Goal: Transaction & Acquisition: Download file/media

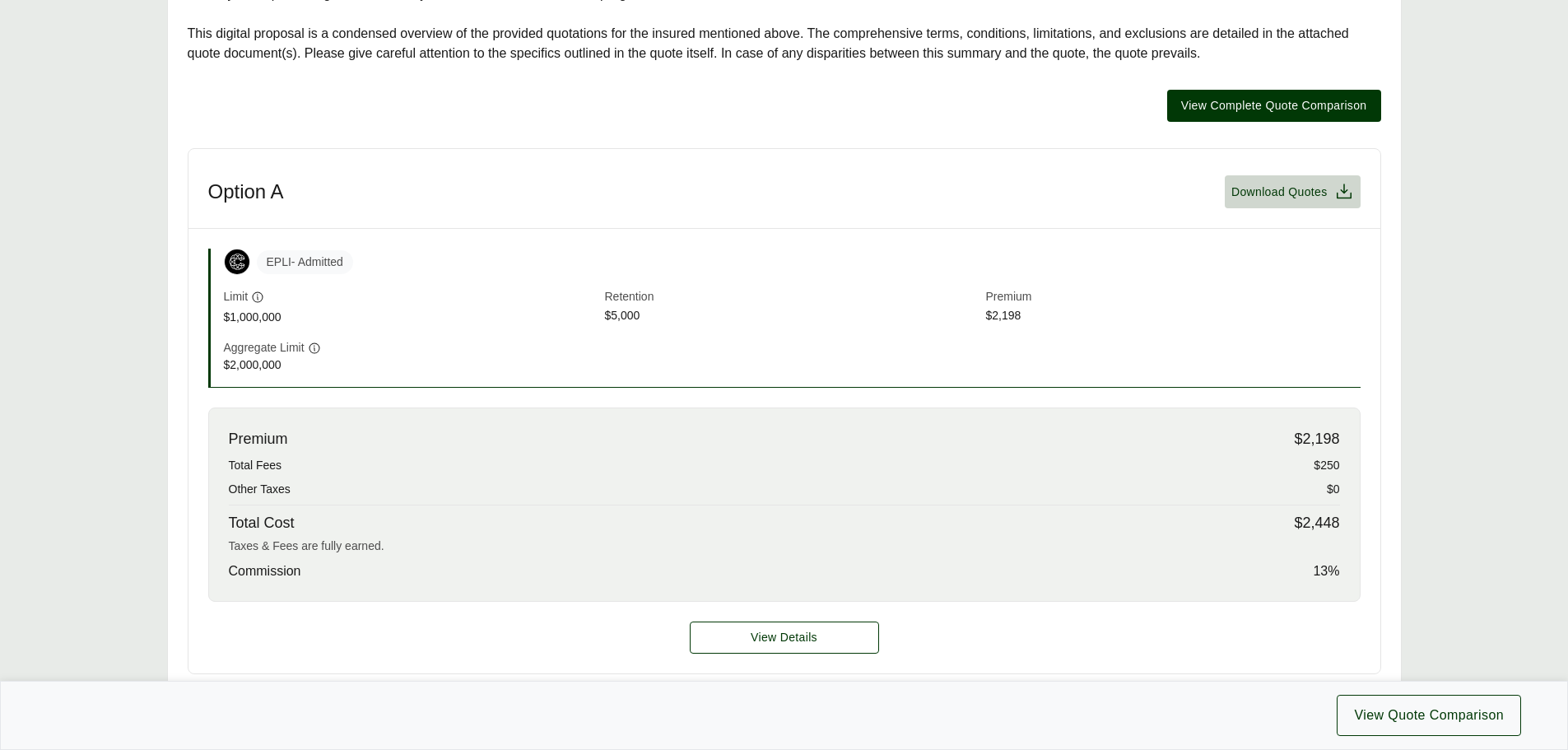
scroll to position [411, 0]
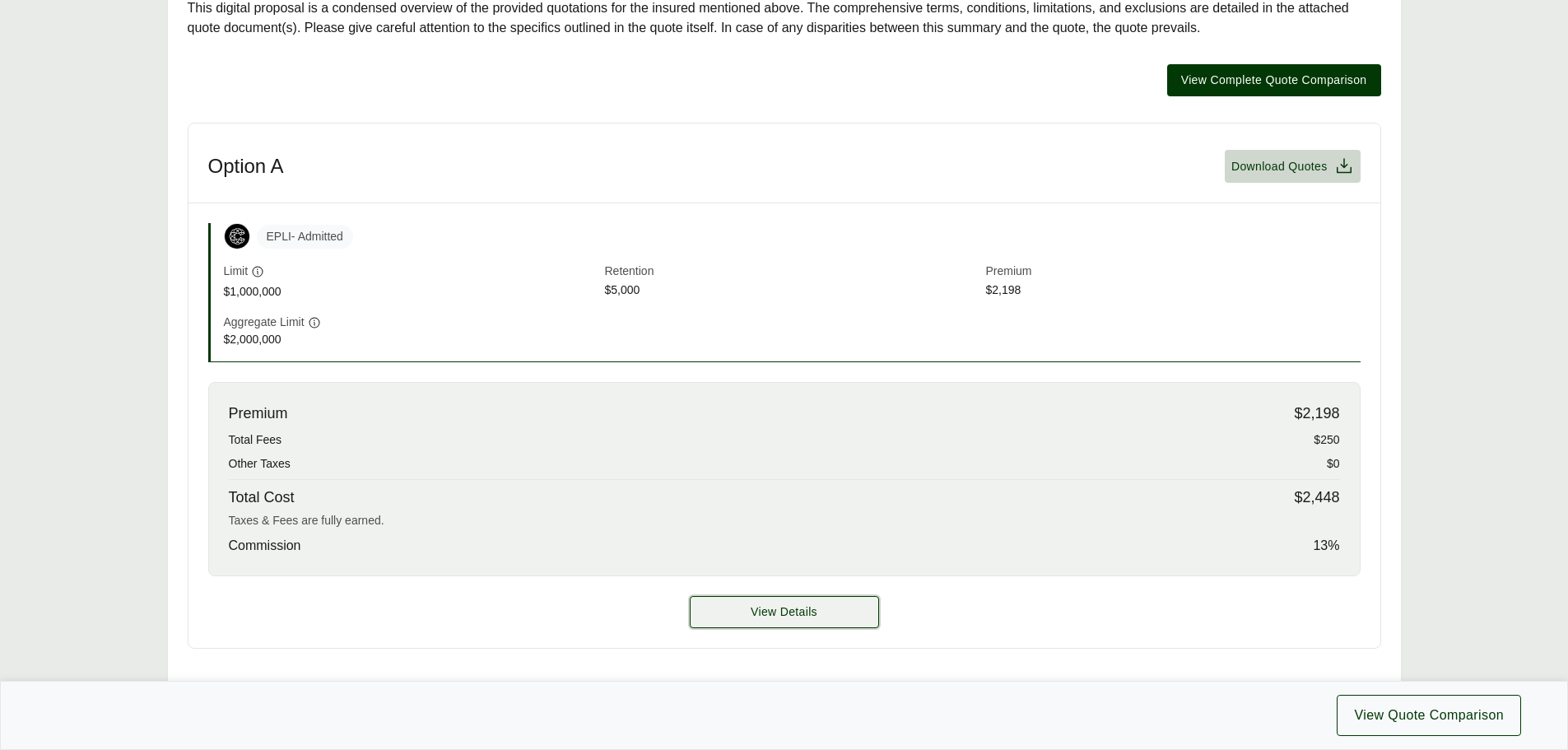
click at [818, 607] on button "View Details" at bounding box center [784, 612] width 190 height 33
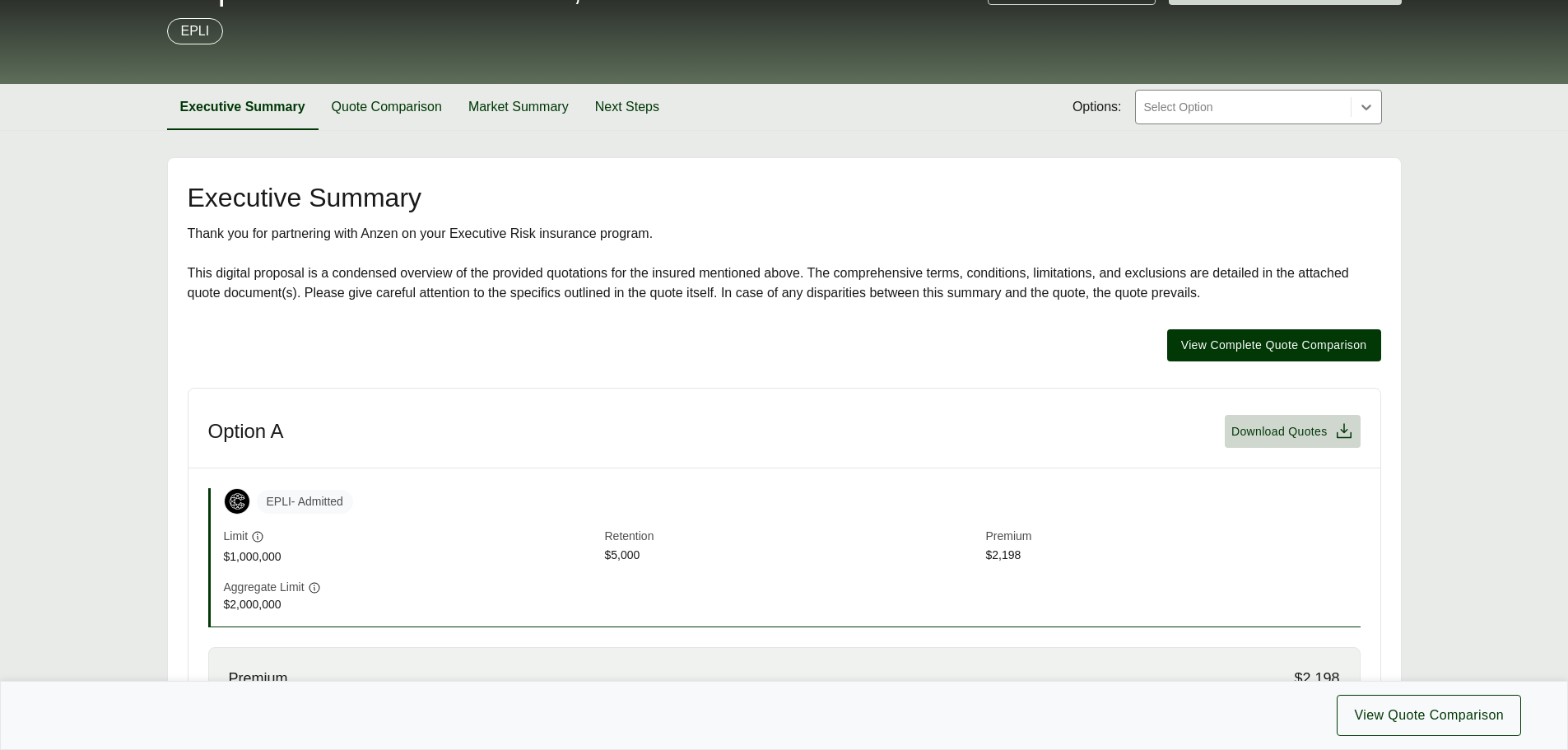
scroll to position [82, 0]
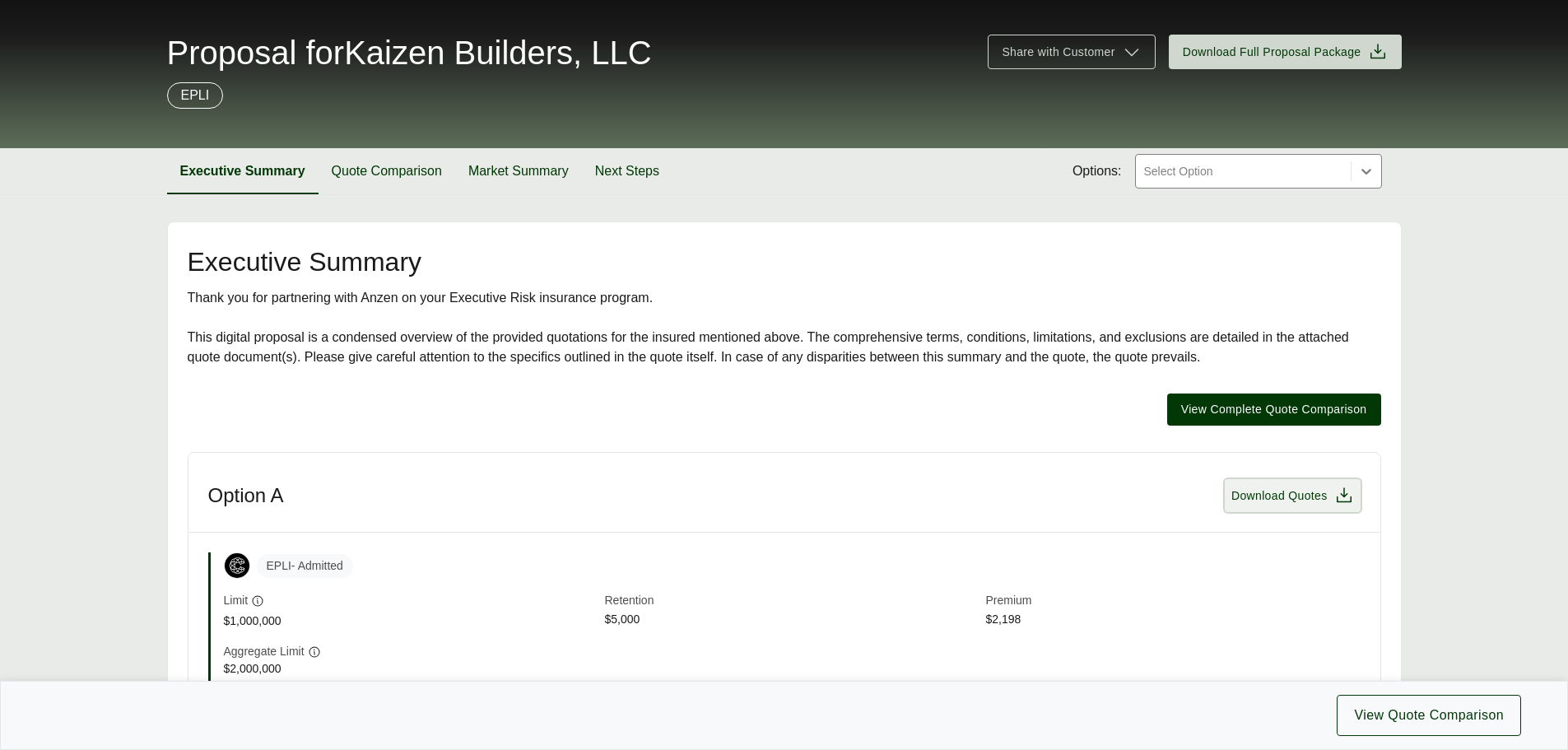
click at [1309, 506] on button "Download Quotes" at bounding box center [1293, 495] width 136 height 33
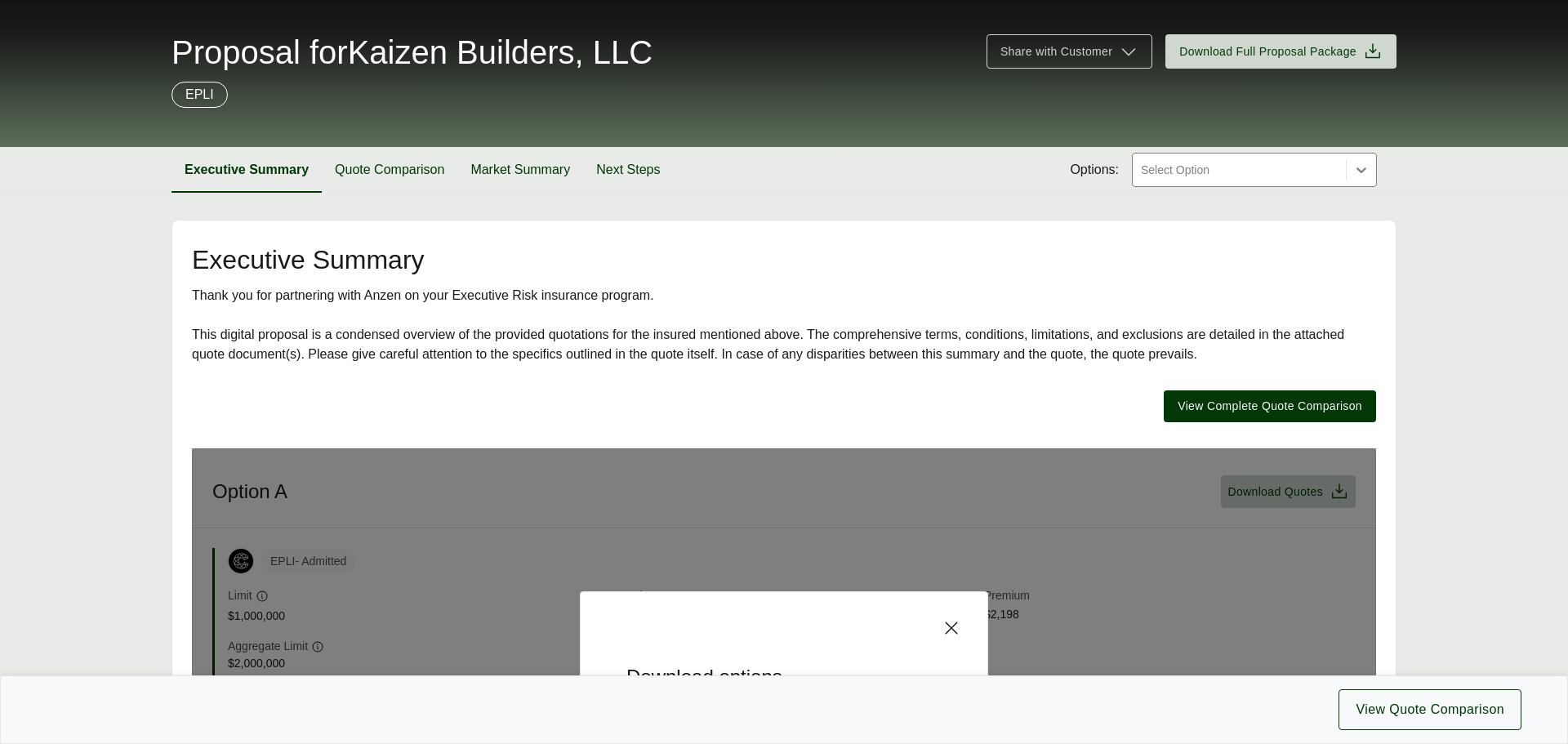
click at [956, 629] on icon at bounding box center [951, 628] width 19 height 19
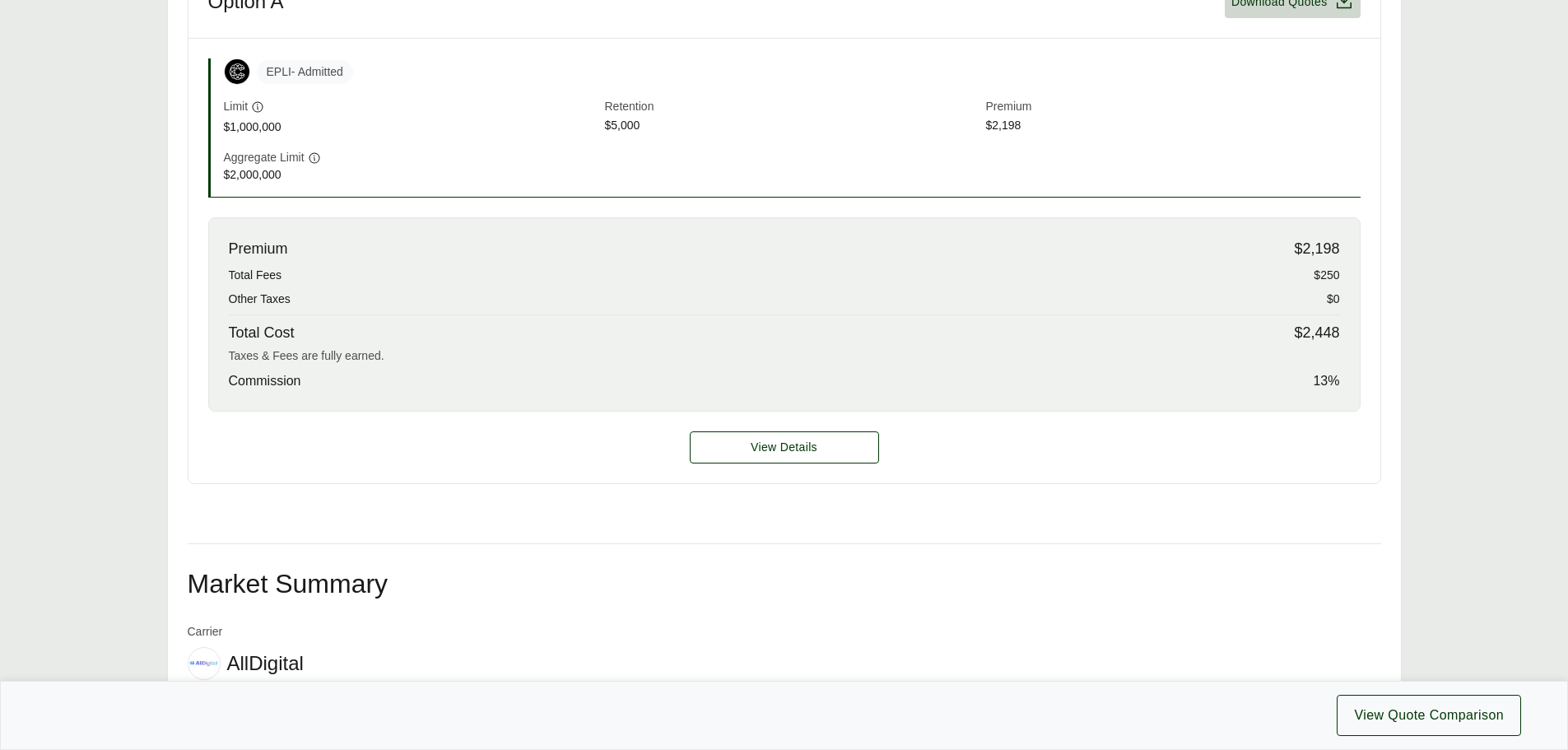
scroll to position [411, 0]
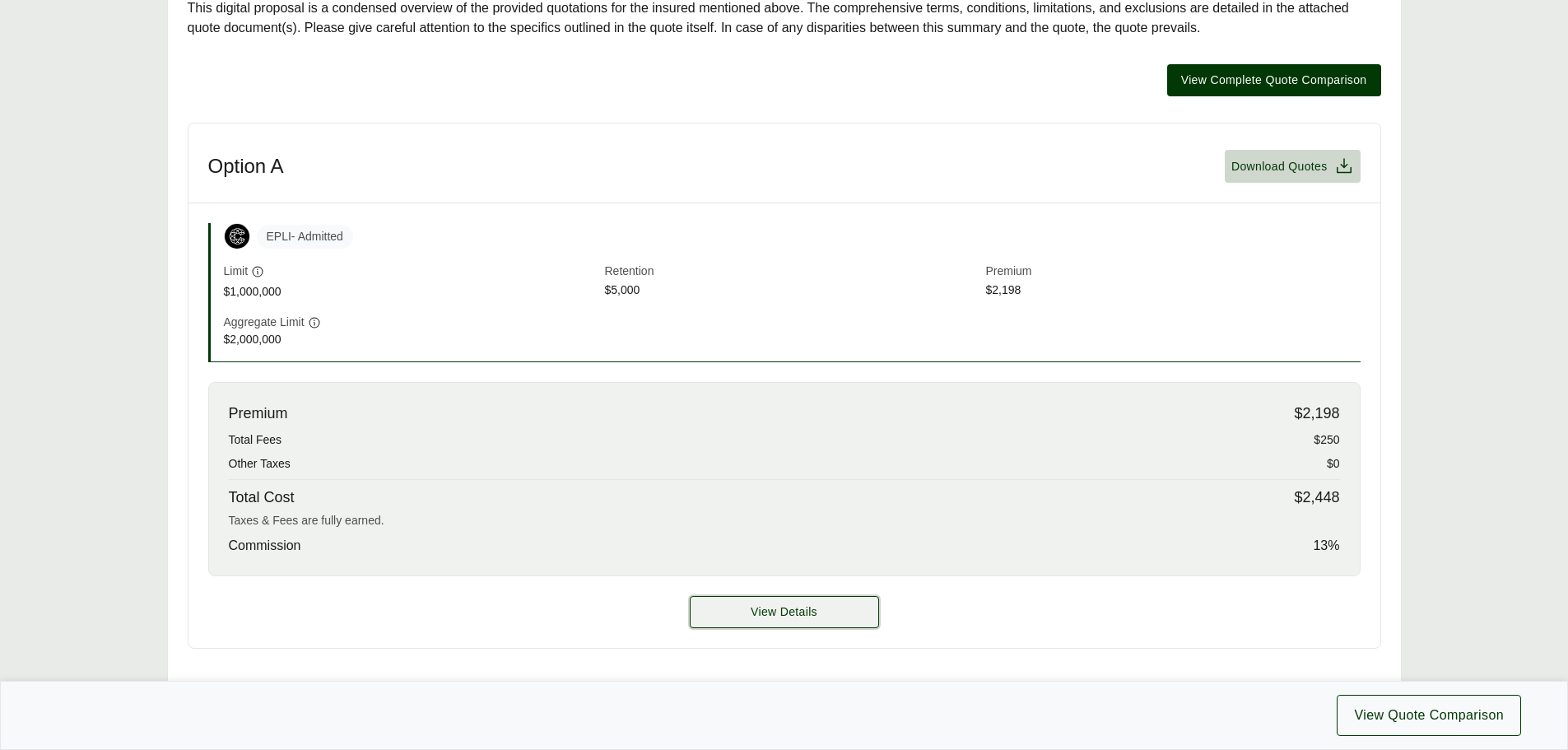
click at [796, 621] on button "View Details" at bounding box center [784, 612] width 190 height 33
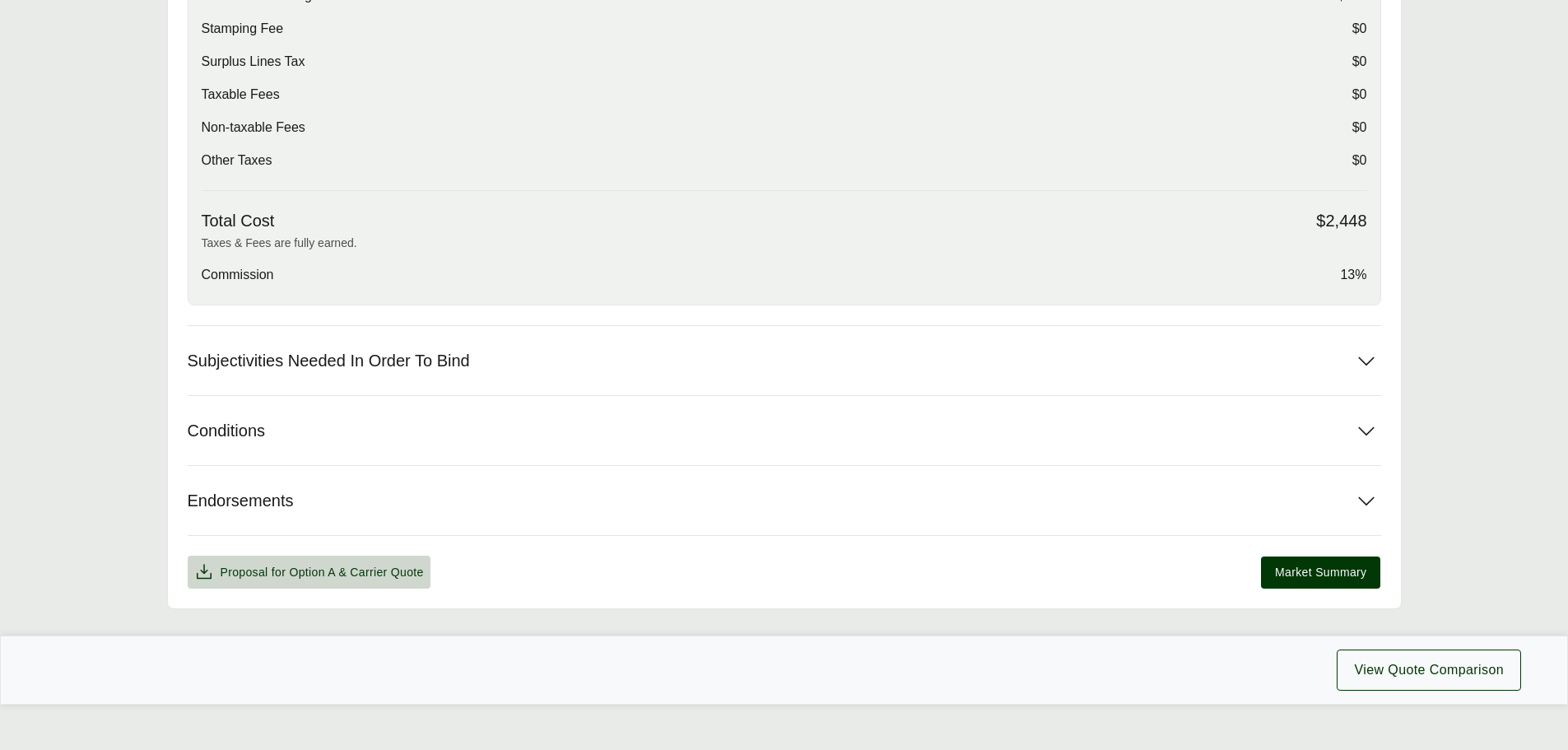
scroll to position [662, 0]
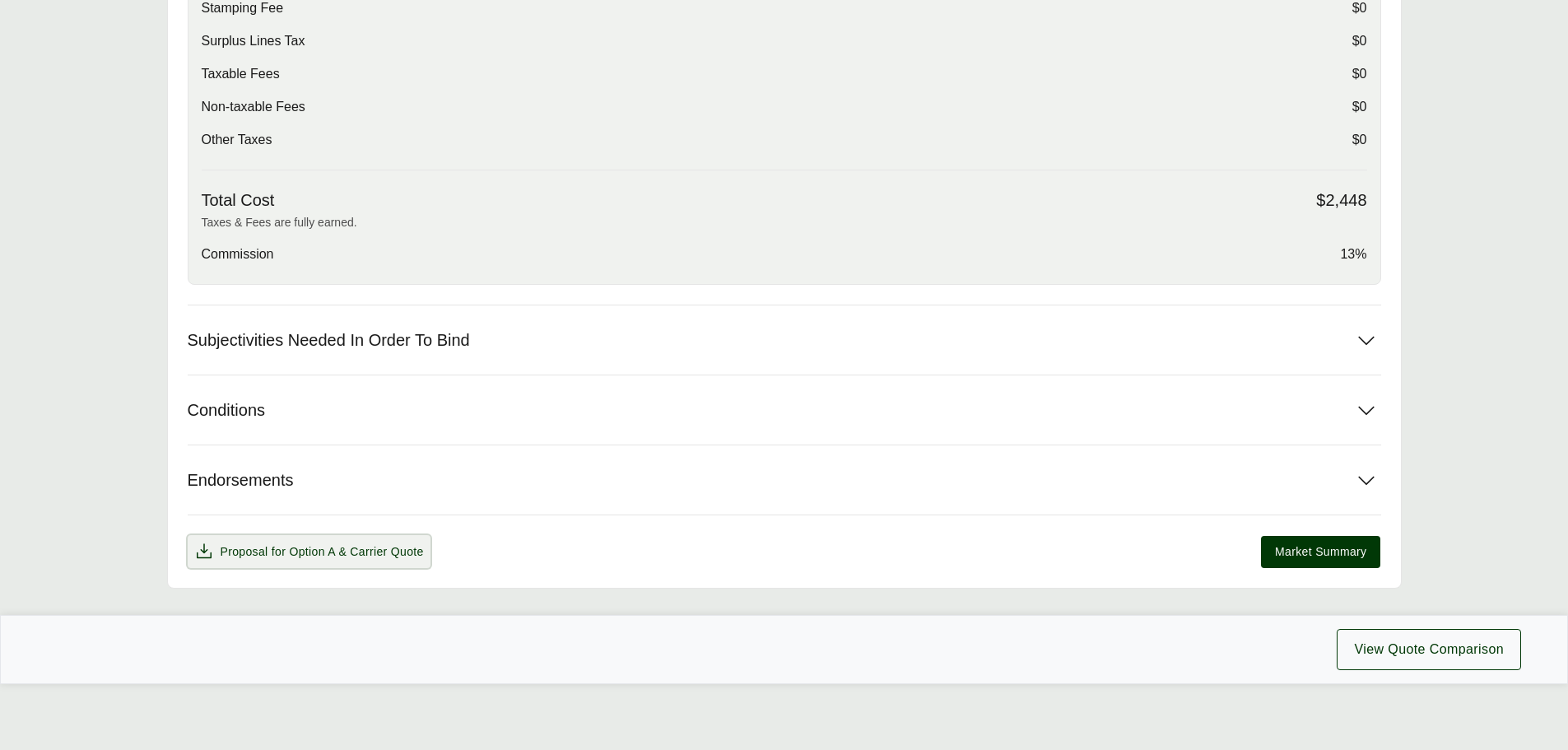
click at [282, 547] on span "Proposal for Option A & Carrier Quote" at bounding box center [322, 552] width 204 height 18
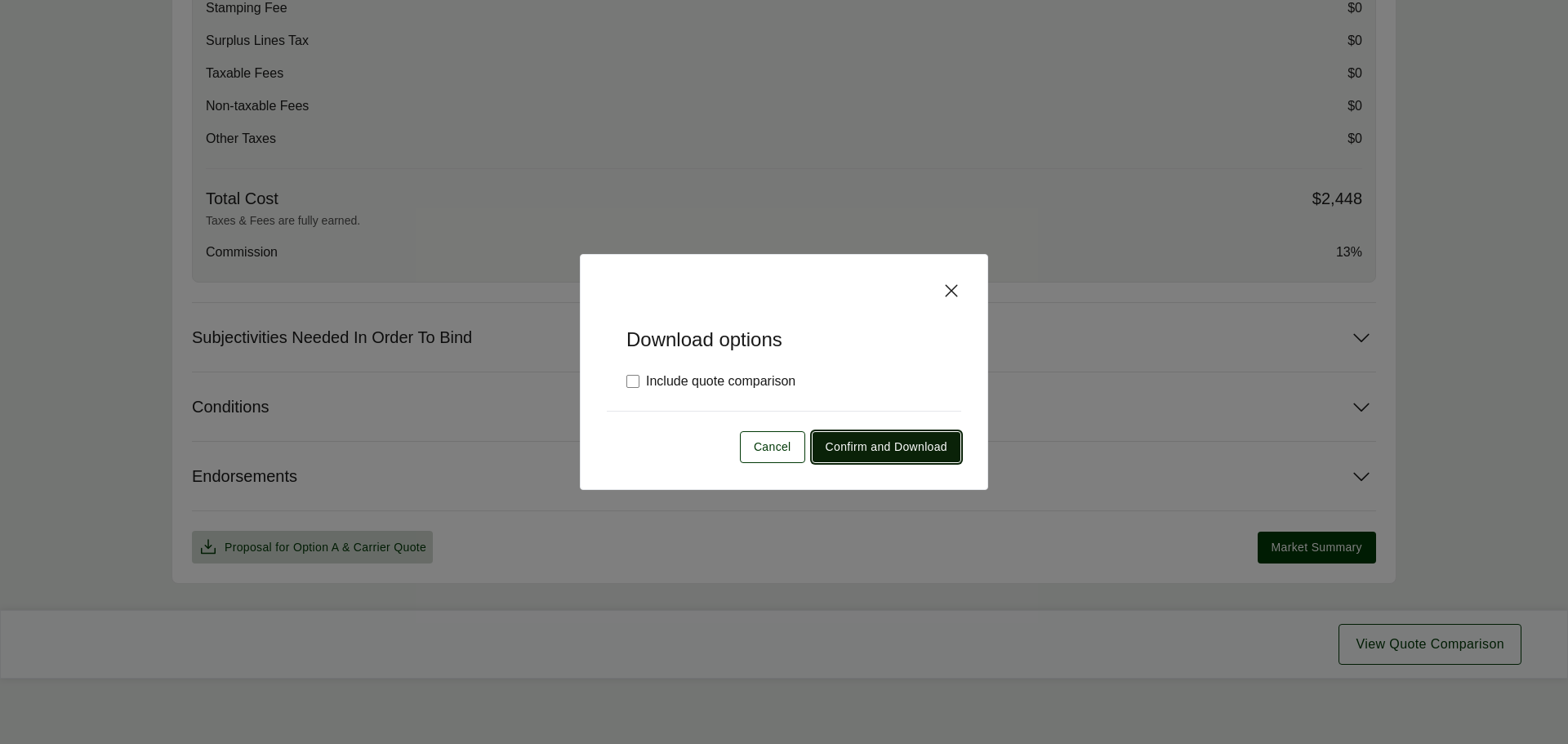
click at [856, 443] on span "Confirm and Download" at bounding box center [887, 447] width 122 height 18
